Goal: Transaction & Acquisition: Purchase product/service

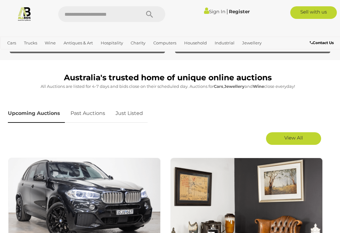
scroll to position [243, 0]
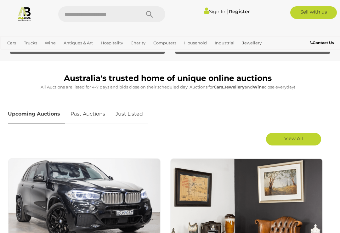
click at [296, 138] on span "View All" at bounding box center [293, 138] width 19 height 6
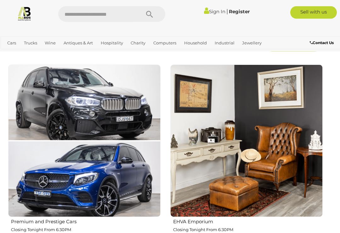
scroll to position [337, 0]
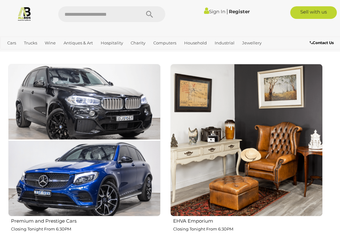
click at [96, 141] on img at bounding box center [84, 140] width 152 height 152
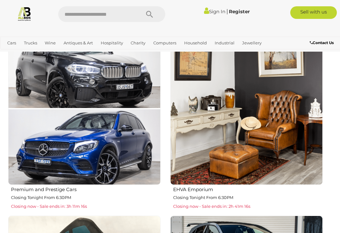
scroll to position [374, 0]
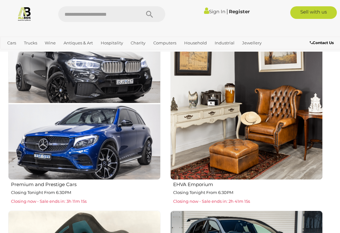
click at [252, 134] on img at bounding box center [246, 103] width 152 height 152
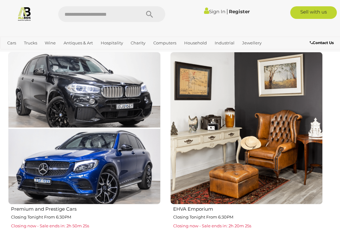
scroll to position [347, 0]
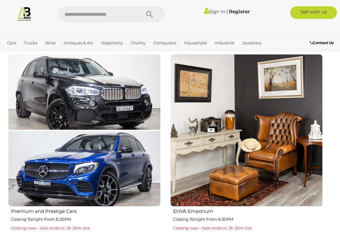
click at [111, 112] on img at bounding box center [84, 130] width 152 height 152
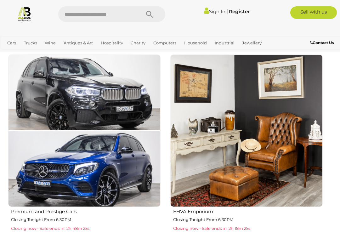
click at [273, 147] on img at bounding box center [246, 130] width 152 height 152
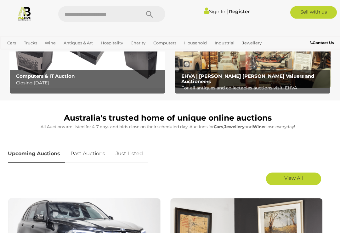
scroll to position [203, 0]
click at [293, 179] on span "View All" at bounding box center [293, 178] width 19 height 6
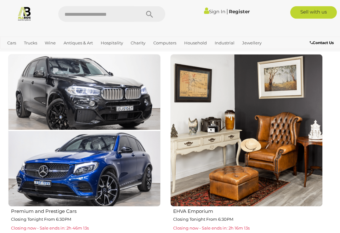
scroll to position [347, 0]
click at [270, 137] on img at bounding box center [246, 130] width 152 height 152
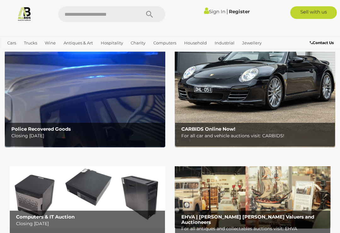
scroll to position [62, 0]
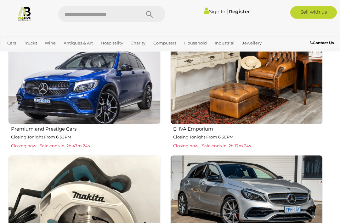
scroll to position [429, 0]
click at [254, 86] on img at bounding box center [246, 48] width 152 height 152
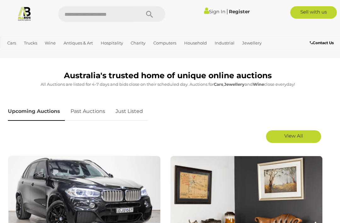
scroll to position [245, 0]
click at [90, 110] on link "Past Auctions" at bounding box center [88, 111] width 44 height 19
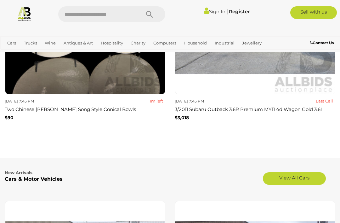
scroll to position [1454, 0]
